Goal: Task Accomplishment & Management: Use online tool/utility

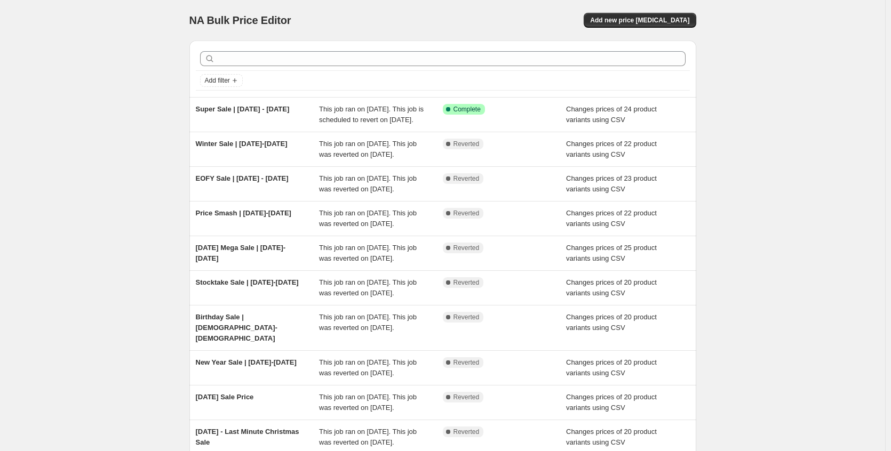
drag, startPoint x: 139, startPoint y: 105, endPoint x: 156, endPoint y: 97, distance: 18.4
click at [139, 105] on div "NA Bulk Price Editor. This page is ready NA Bulk Price Editor Add new price [ME…" at bounding box center [442, 280] width 885 height 560
click at [656, 22] on span "Add new price [MEDICAL_DATA]" at bounding box center [639, 20] width 99 height 9
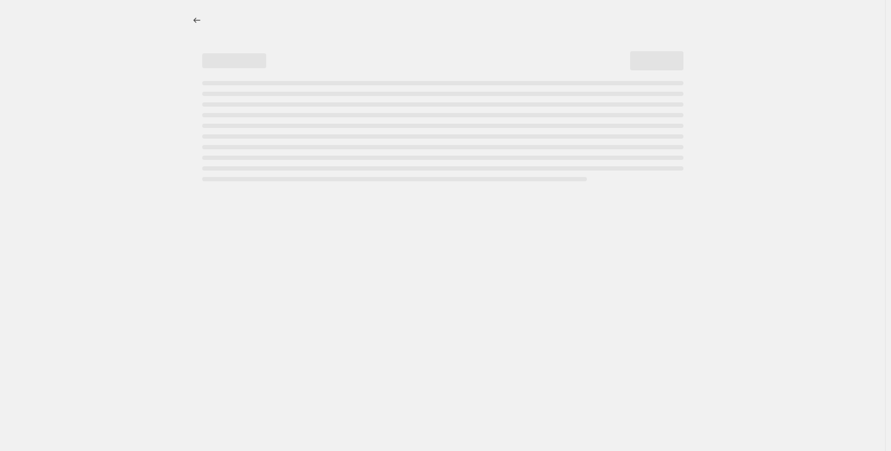
select select "percentage"
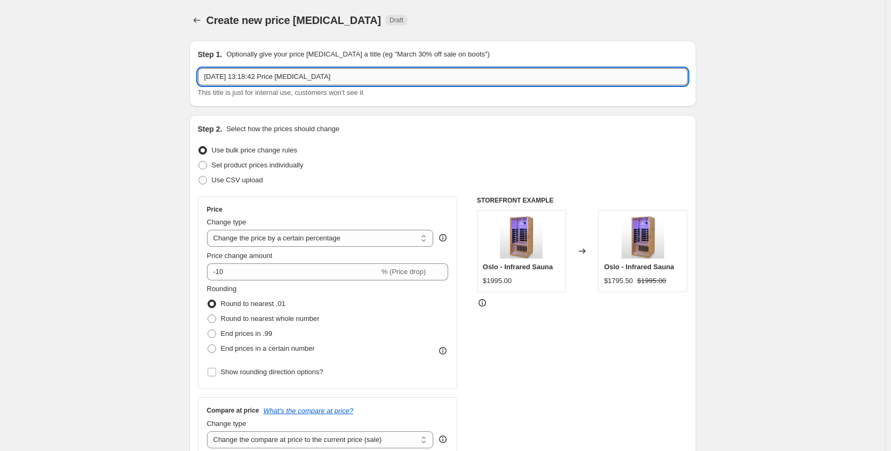
click at [293, 77] on input "[DATE] 13:18:42 Price [MEDICAL_DATA]" at bounding box center [443, 76] width 490 height 17
click at [295, 77] on input "[DATE] 13:18:42 Price [MEDICAL_DATA]" at bounding box center [443, 76] width 490 height 17
type input "Spring Clearout Sale | [DATE]-[DATE]"
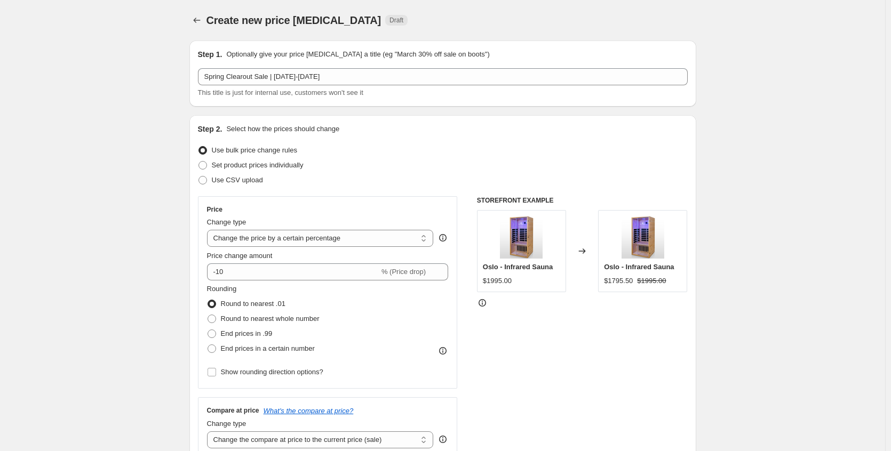
click at [246, 181] on span "Use CSV upload" at bounding box center [237, 180] width 51 height 8
click at [199, 177] on input "Use CSV upload" at bounding box center [198, 176] width 1 height 1
radio input "true"
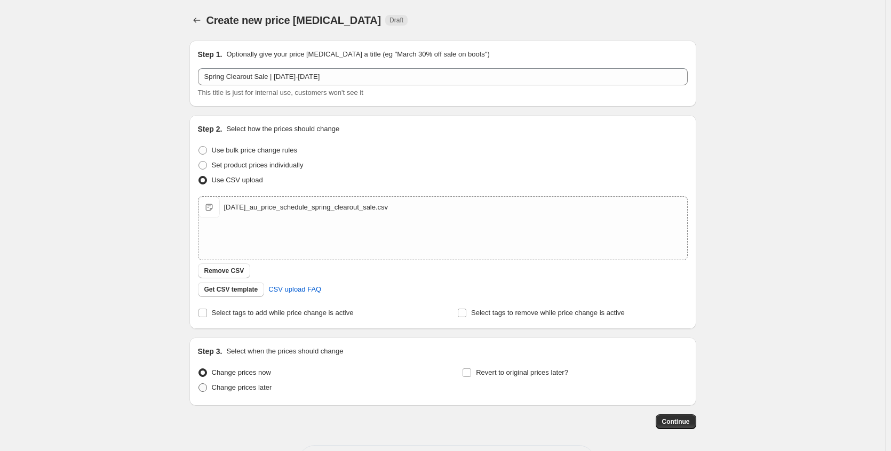
click at [255, 390] on span "Change prices later" at bounding box center [242, 388] width 60 height 8
click at [199, 384] on input "Change prices later" at bounding box center [198, 384] width 1 height 1
radio input "true"
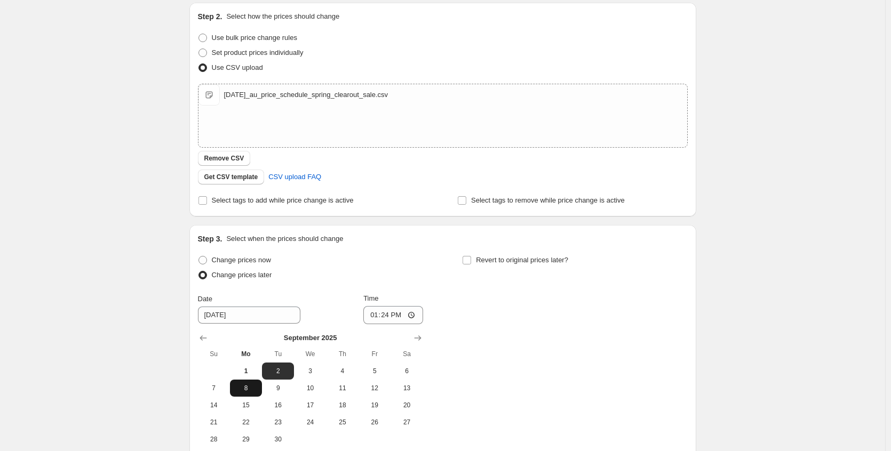
scroll to position [213, 0]
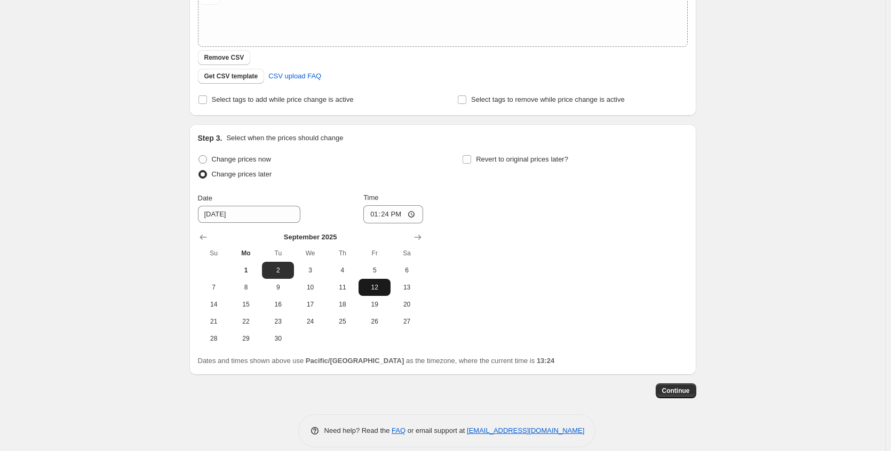
click at [385, 287] on span "12" at bounding box center [374, 287] width 23 height 9
type input "[DATE]"
click at [415, 214] on input "13:24" at bounding box center [393, 214] width 60 height 18
click at [765, 201] on div "Create new price [MEDICAL_DATA]. This page is ready Create new price [MEDICAL_D…" at bounding box center [442, 125] width 885 height 677
click at [373, 214] on input "13:24" at bounding box center [393, 214] width 60 height 18
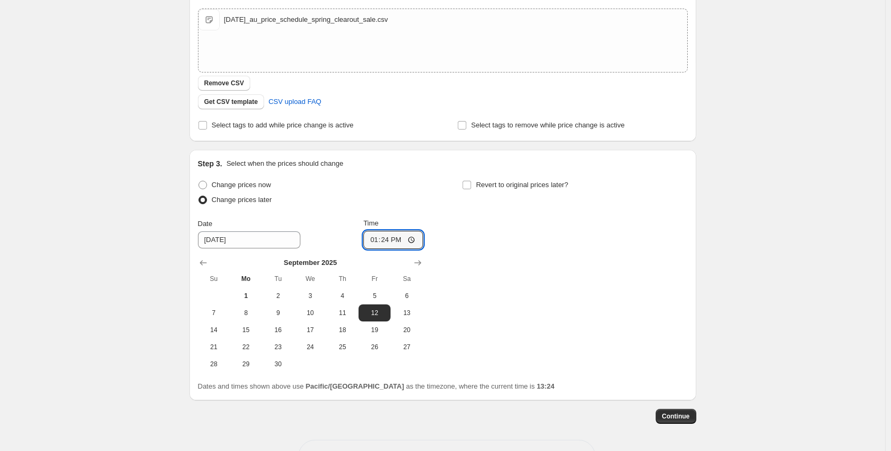
scroll to position [172, 0]
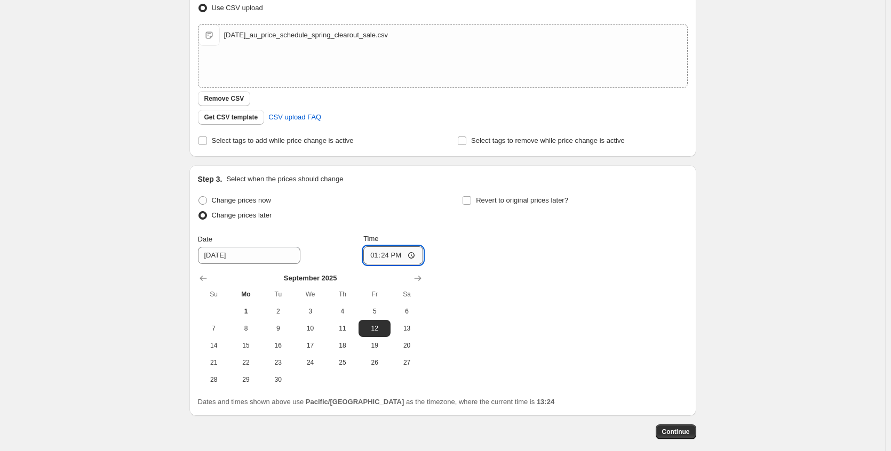
click at [412, 253] on input "13:24" at bounding box center [393, 256] width 60 height 18
click at [537, 307] on div "Change prices now Change prices later Date [DATE] Time 00:00 [DATE] Su Mo Tu We…" at bounding box center [443, 290] width 490 height 195
click at [387, 257] on input "00:00" at bounding box center [393, 256] width 60 height 18
click at [389, 256] on input "00:00" at bounding box center [393, 256] width 60 height 18
type input "00:01"
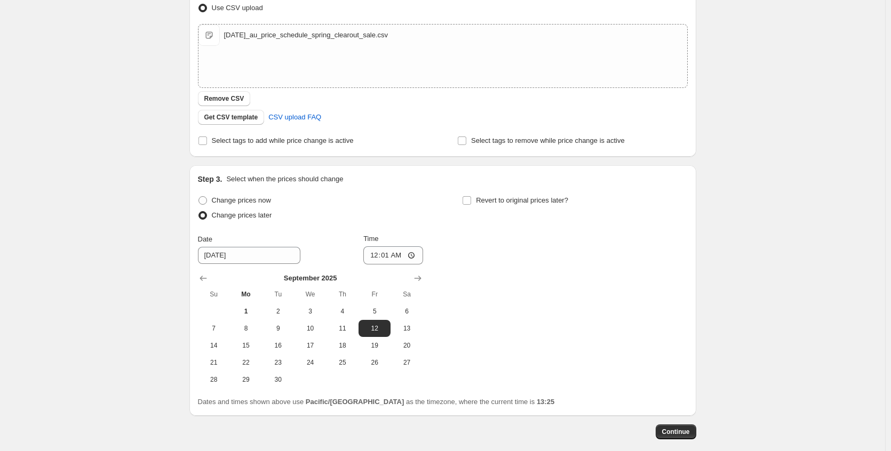
click at [515, 324] on div "Change prices now Change prices later Date [DATE] Time 00:[DATE] Mo Tu We Th Fr…" at bounding box center [443, 290] width 490 height 195
click at [108, 266] on div "Create new price [MEDICAL_DATA]. This page is ready Create new price [MEDICAL_D…" at bounding box center [442, 166] width 885 height 677
click at [508, 204] on span "Revert to original prices later?" at bounding box center [522, 200] width 92 height 8
click at [471, 204] on input "Revert to original prices later?" at bounding box center [467, 200] width 9 height 9
checkbox input "true"
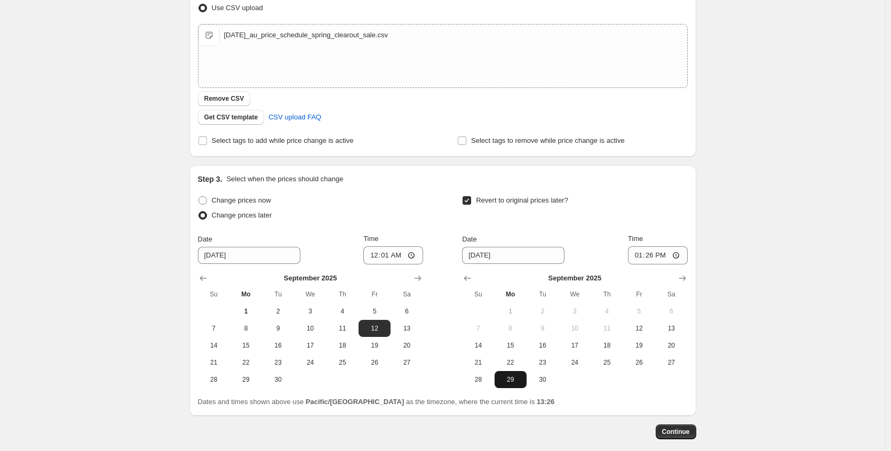
click at [523, 385] on button "29" at bounding box center [511, 379] width 32 height 17
type input "[DATE]"
click at [677, 255] on input "13:26" at bounding box center [658, 256] width 60 height 18
click at [762, 263] on div "Create new price [MEDICAL_DATA]. This page is ready Create new price [MEDICAL_D…" at bounding box center [442, 166] width 885 height 677
click at [650, 256] on input "23:58" at bounding box center [658, 256] width 60 height 18
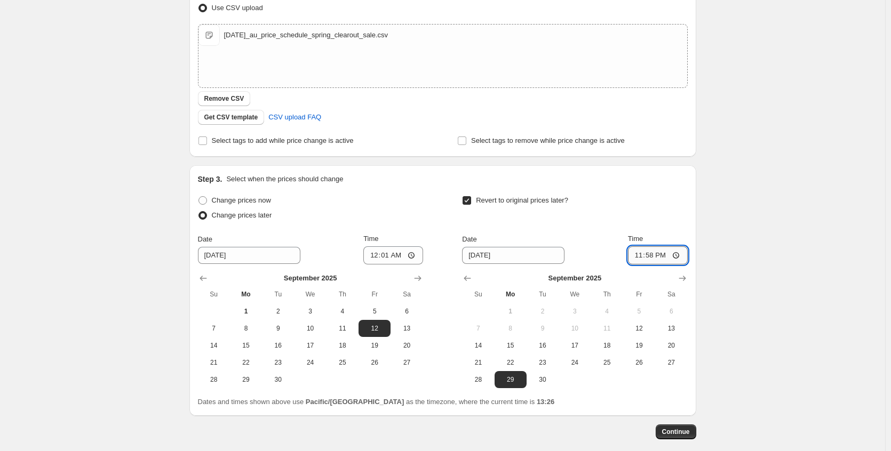
click at [678, 255] on input "23:58" at bounding box center [658, 256] width 60 height 18
type input "23:59"
click at [761, 247] on div "Create new price [MEDICAL_DATA]. This page is ready Create new price [MEDICAL_D…" at bounding box center [442, 166] width 885 height 677
click at [687, 429] on span "Continue" at bounding box center [676, 432] width 28 height 9
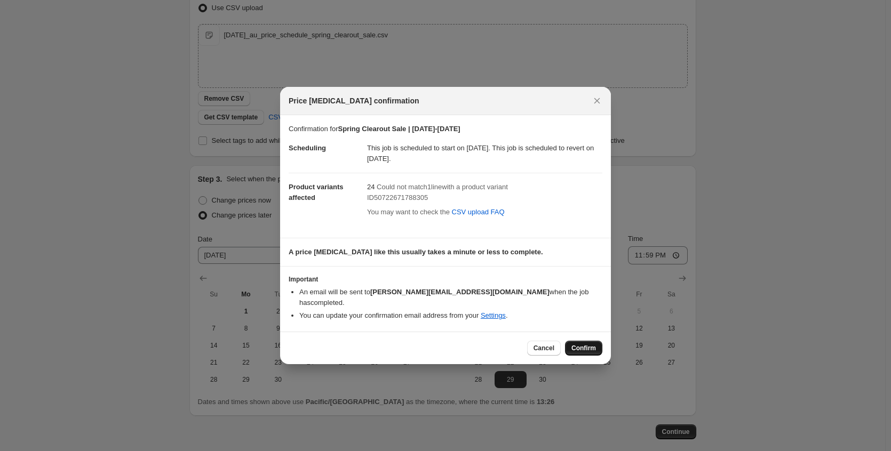
click at [588, 344] on span "Confirm" at bounding box center [583, 348] width 25 height 9
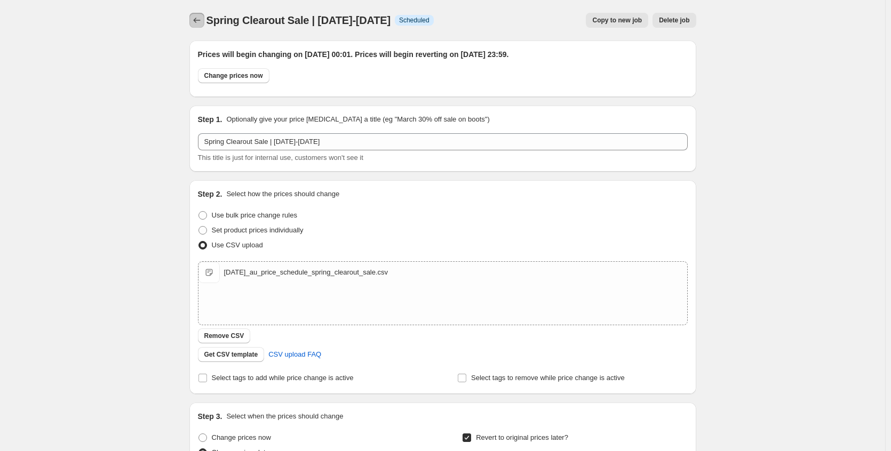
click at [200, 22] on icon "Price change jobs" at bounding box center [197, 20] width 11 height 11
